Goal: Task Accomplishment & Management: Use online tool/utility

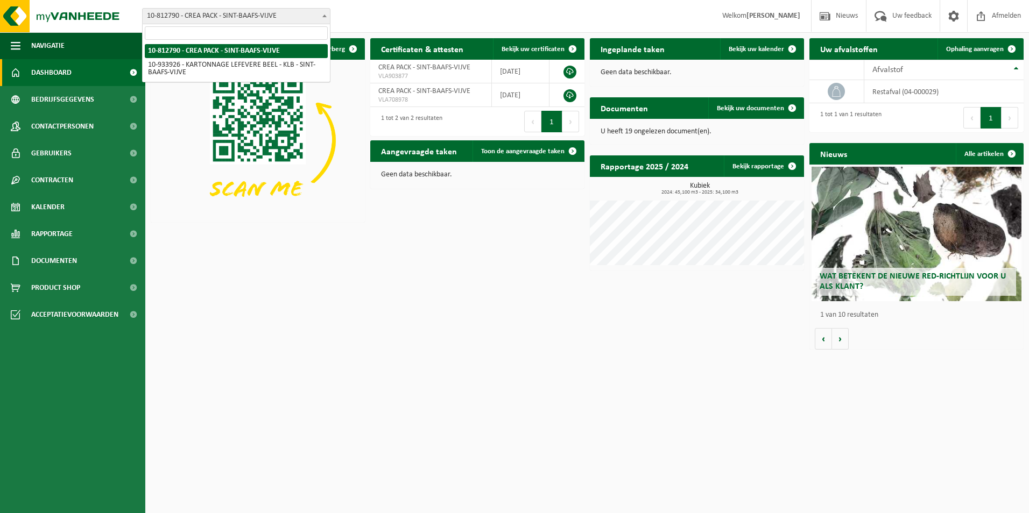
click at [233, 11] on span "10-812790 - CREA PACK - SINT-BAAFS-VIJVE" at bounding box center [236, 16] width 187 height 15
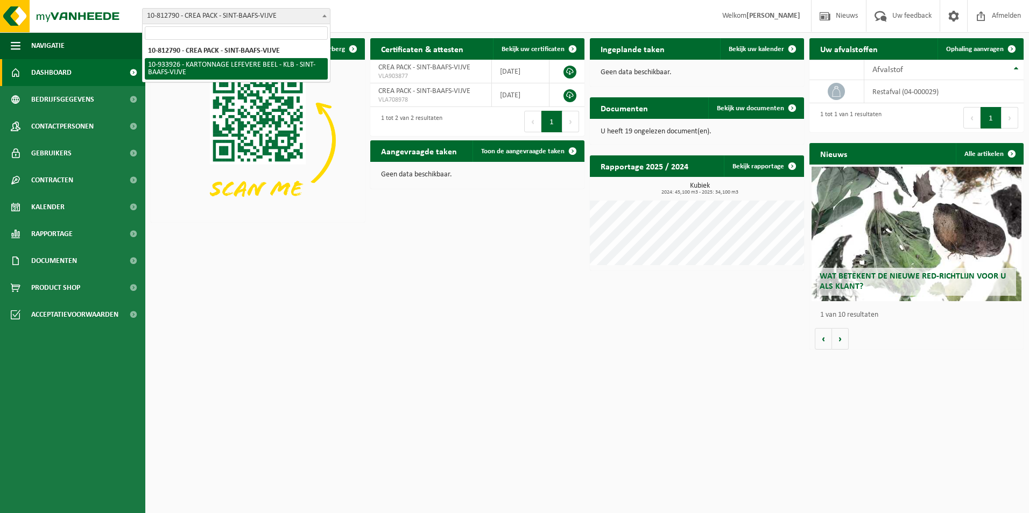
select select "136721"
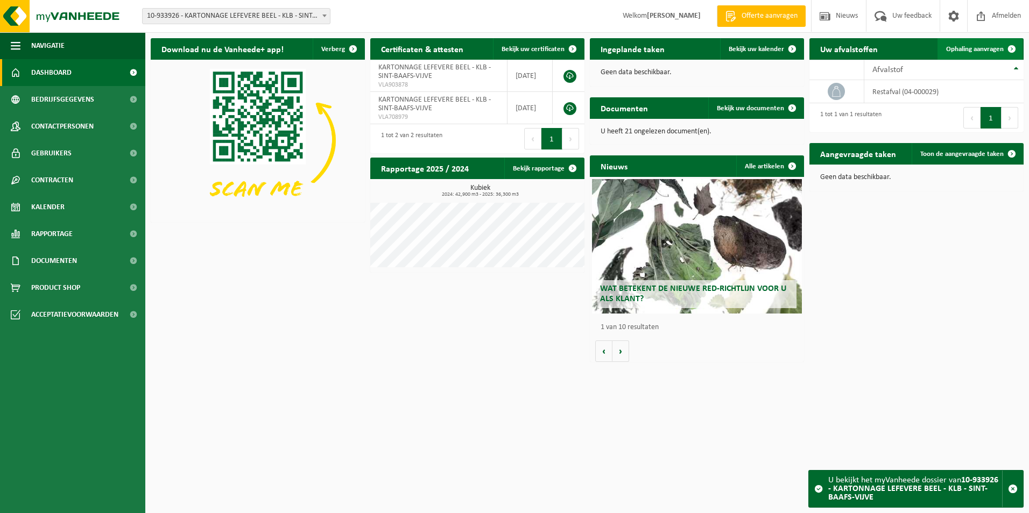
click at [987, 51] on span "Ophaling aanvragen" at bounding box center [975, 49] width 58 height 7
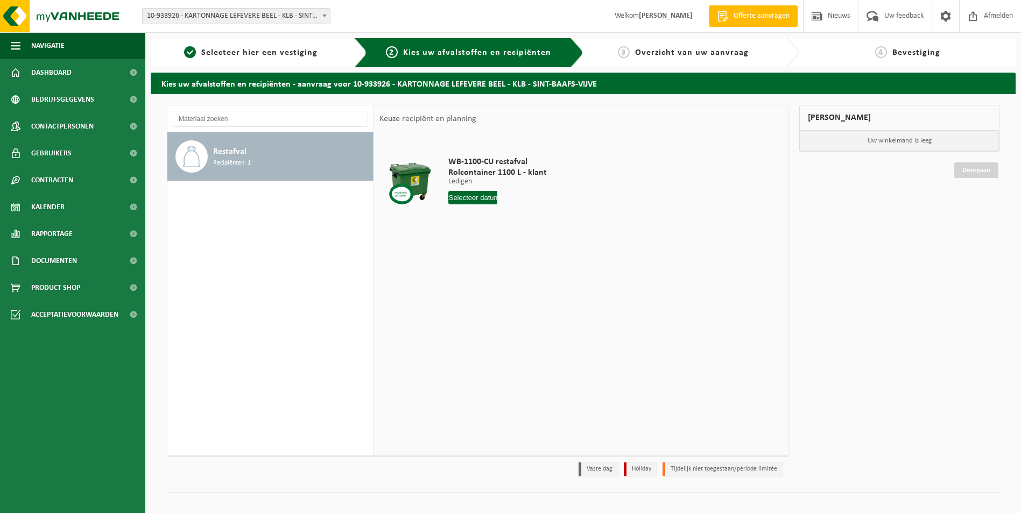
click at [478, 194] on input "text" at bounding box center [473, 197] width 50 height 13
click at [499, 274] on div "10" at bounding box center [496, 275] width 19 height 17
type input "Van [DATE]"
click at [501, 221] on input "3" at bounding box center [480, 217] width 64 height 14
type input "2"
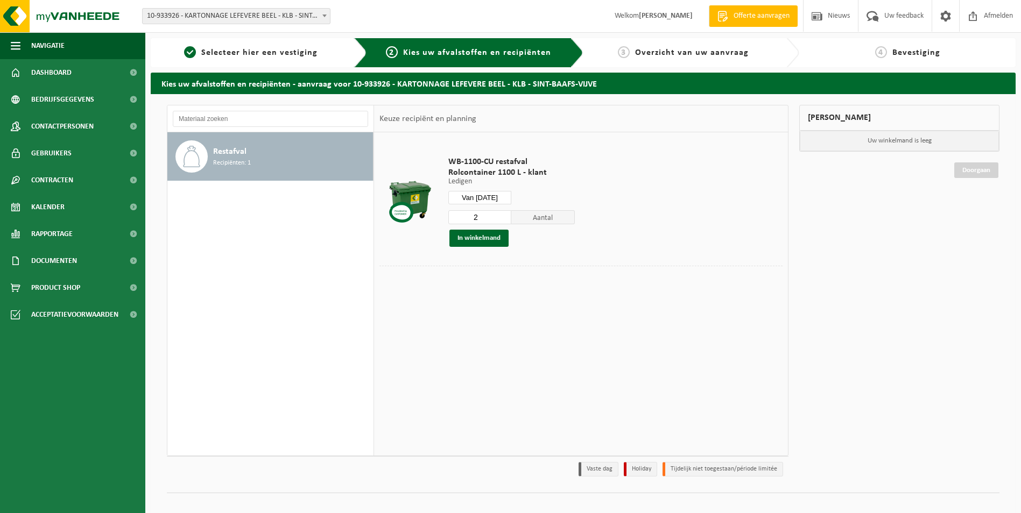
click at [501, 221] on input "2" at bounding box center [480, 217] width 64 height 14
click at [482, 240] on button "In winkelmand" at bounding box center [478, 238] width 59 height 17
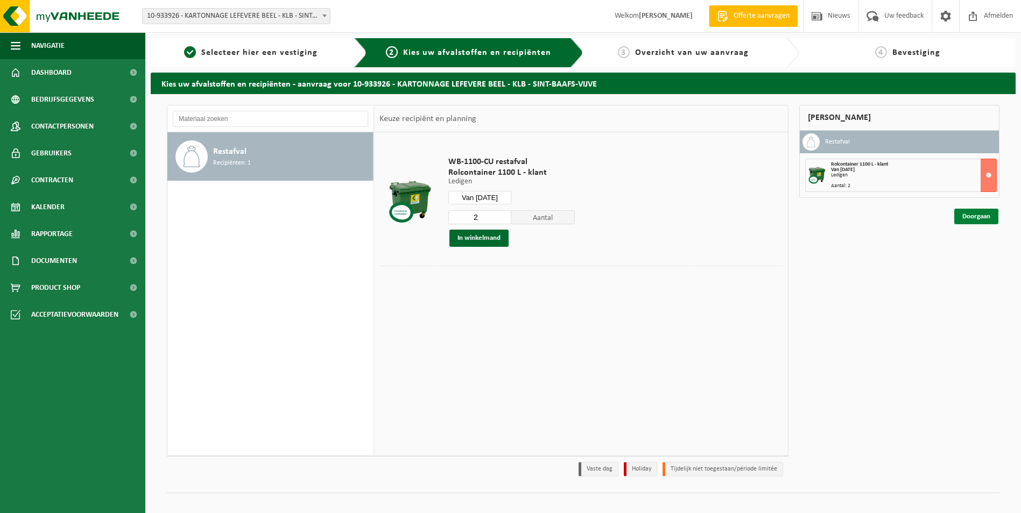
click at [967, 212] on link "Doorgaan" at bounding box center [976, 217] width 44 height 16
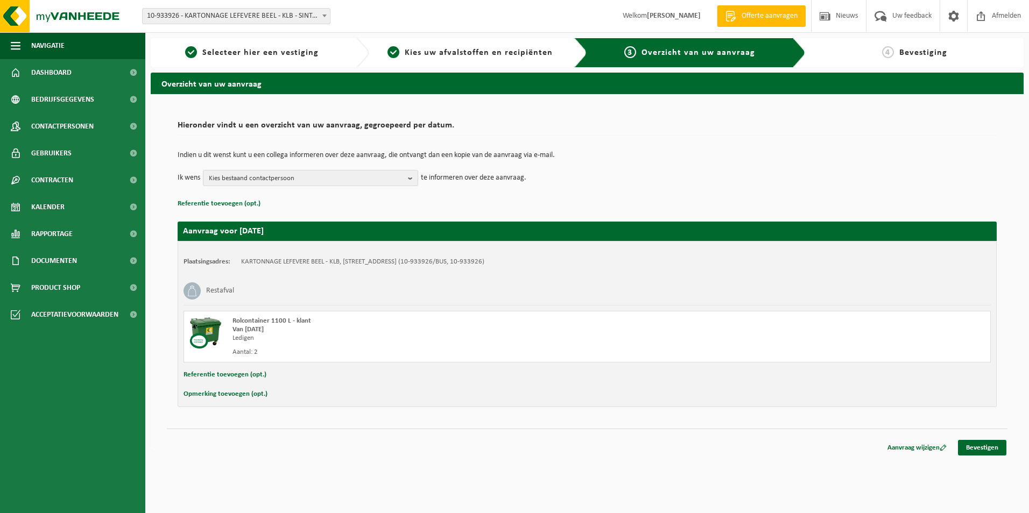
click at [216, 377] on button "Referentie toevoegen (opt.)" at bounding box center [225, 375] width 83 height 14
click at [270, 376] on input "text" at bounding box center [608, 376] width 744 height 16
type input "954679"
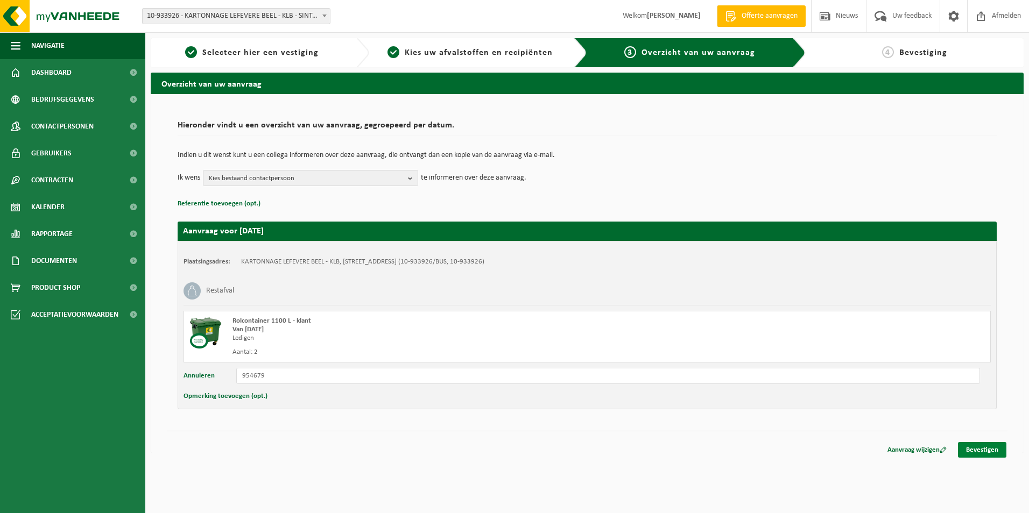
click at [976, 448] on link "Bevestigen" at bounding box center [982, 450] width 48 height 16
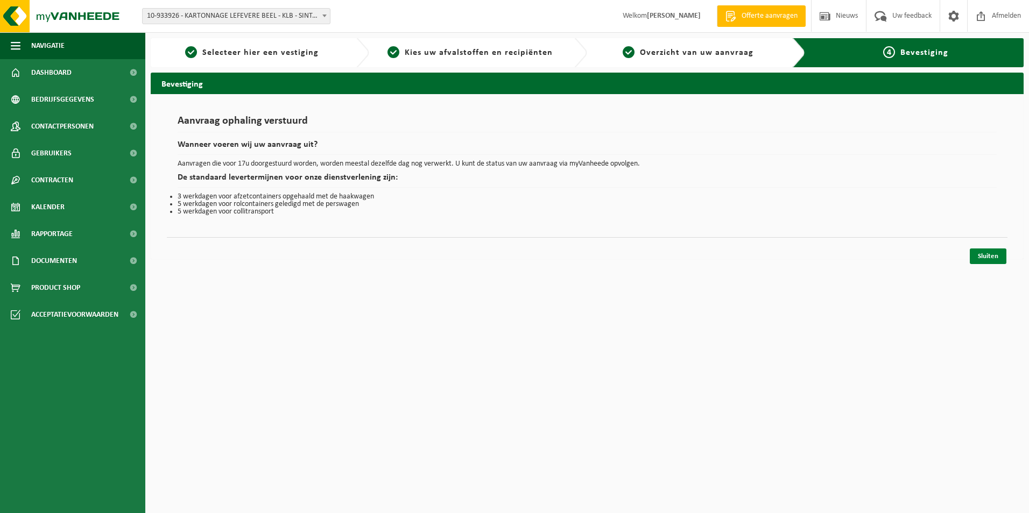
click at [991, 253] on link "Sluiten" at bounding box center [988, 257] width 37 height 16
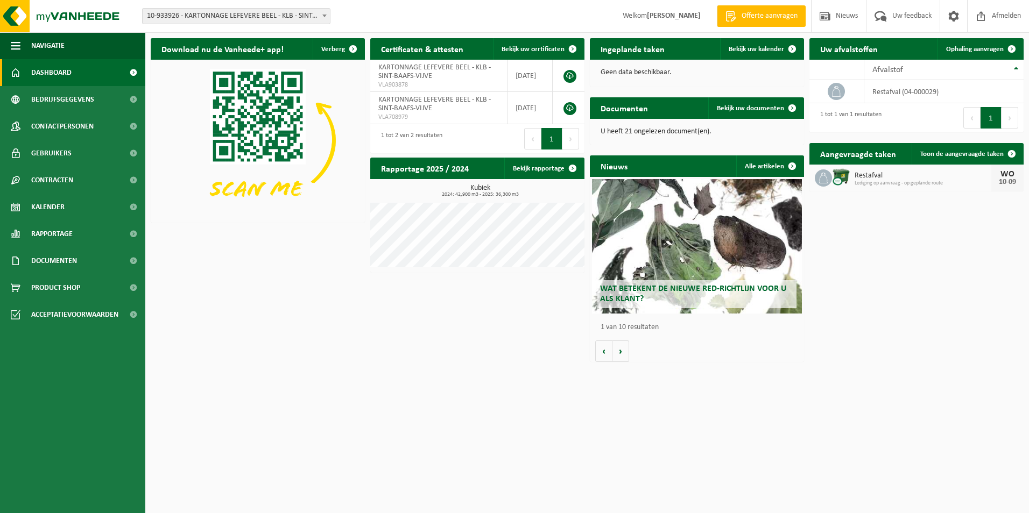
click at [429, 339] on div "Download nu de Vanheede+ app! Verberg Certificaten & attesten Bekijk uw certifi…" at bounding box center [587, 200] width 878 height 335
click at [307, 12] on span "10-933926 - KARTONNAGE LEFEVERE BEEL - KLB - SINT-BAAFS-VIJVE" at bounding box center [236, 16] width 187 height 15
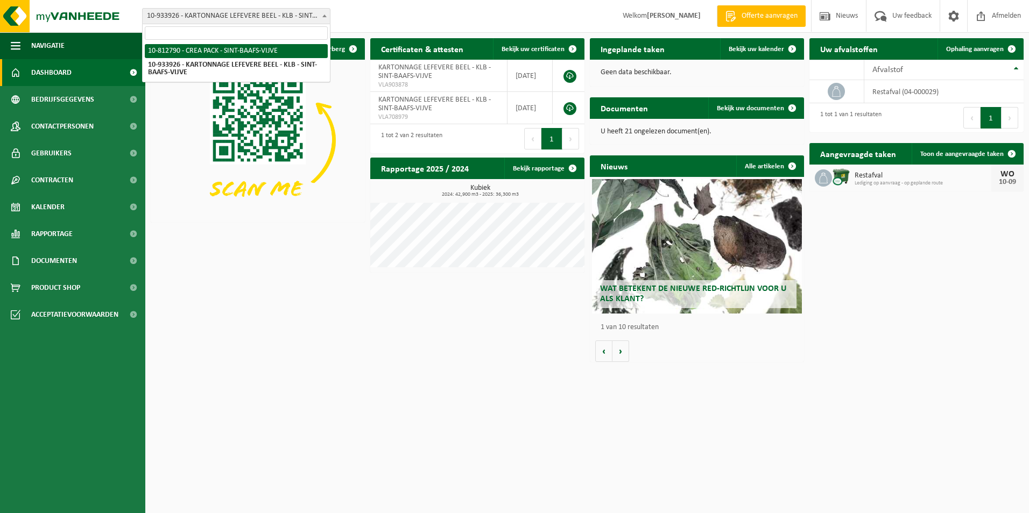
select select "129953"
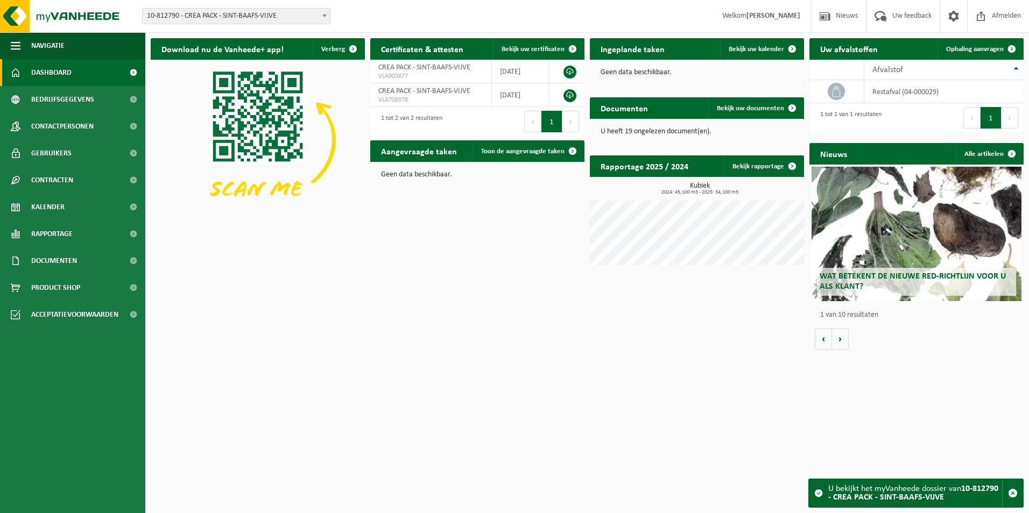
click at [325, 275] on div "Download nu de Vanheede+ app! Verberg Certificaten & attesten Bekijk uw certifi…" at bounding box center [587, 194] width 878 height 322
click at [1002, 44] on span at bounding box center [1012, 49] width 22 height 22
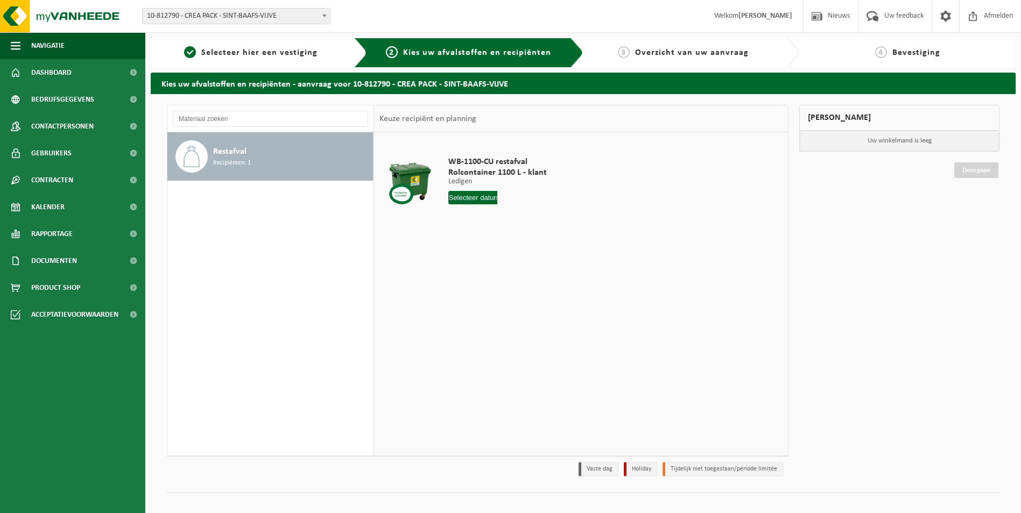
click at [484, 199] on input "text" at bounding box center [473, 197] width 50 height 13
click at [495, 278] on div "10" at bounding box center [496, 275] width 19 height 17
type input "Van [DATE]"
type input "3"
click at [501, 219] on input "3" at bounding box center [480, 217] width 64 height 14
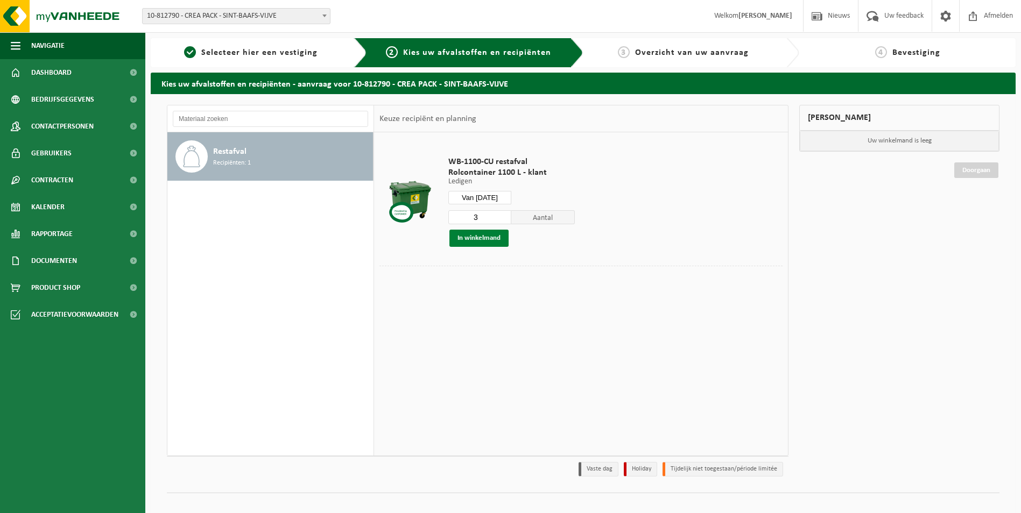
click at [492, 236] on button "In winkelmand" at bounding box center [478, 238] width 59 height 17
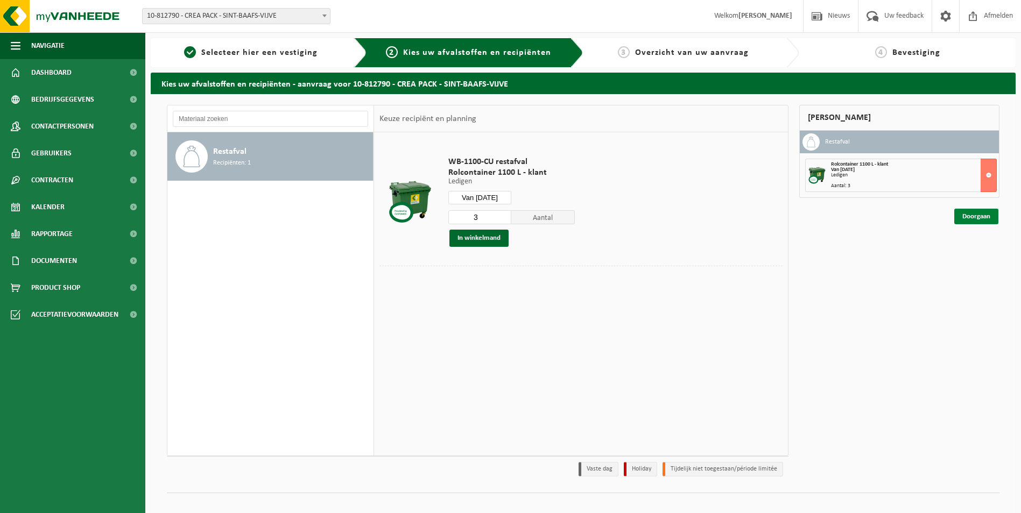
click at [982, 209] on link "Doorgaan" at bounding box center [976, 217] width 44 height 16
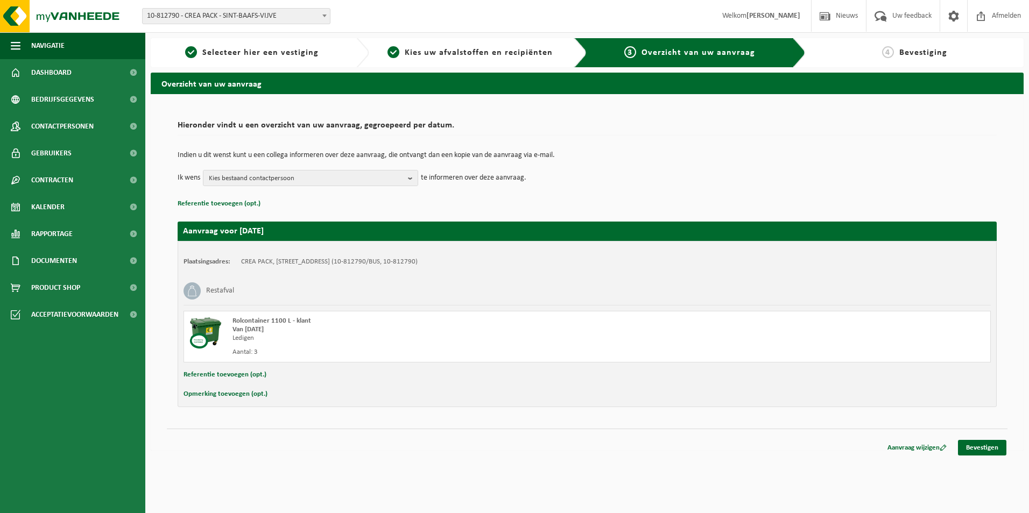
click at [220, 374] on button "Referentie toevoegen (opt.)" at bounding box center [225, 375] width 83 height 14
click at [274, 376] on input "text" at bounding box center [608, 376] width 744 height 16
type input "1220903"
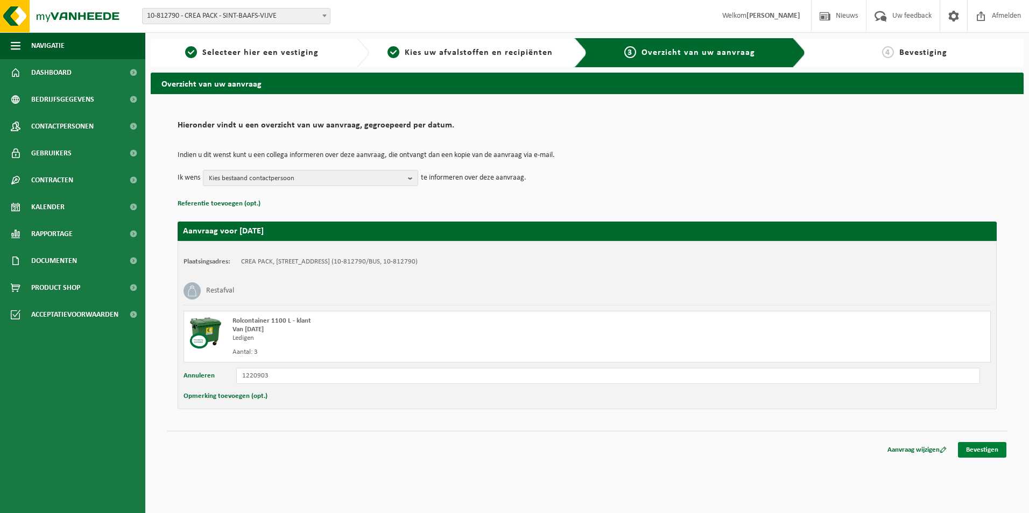
click at [977, 445] on link "Bevestigen" at bounding box center [982, 450] width 48 height 16
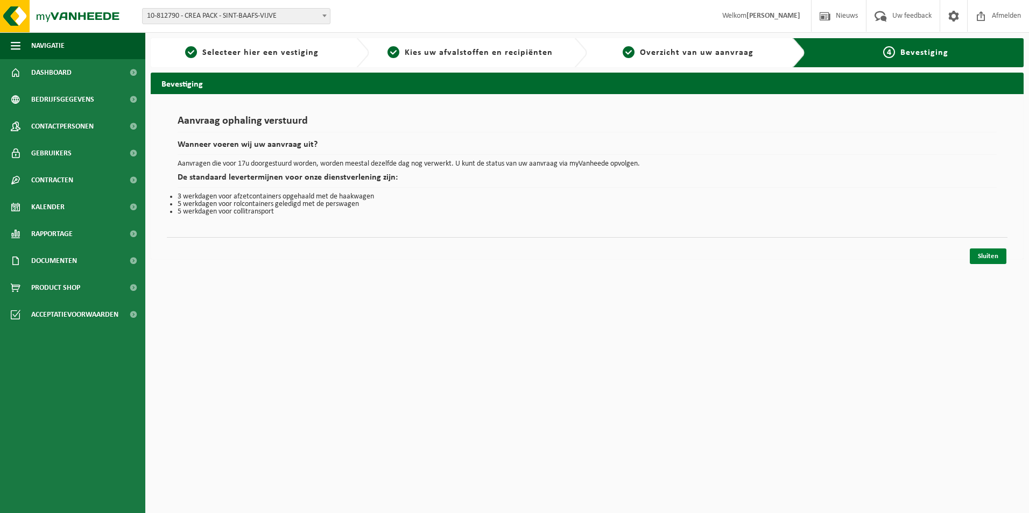
click at [980, 259] on link "Sluiten" at bounding box center [988, 257] width 37 height 16
